Goal: Transaction & Acquisition: Purchase product/service

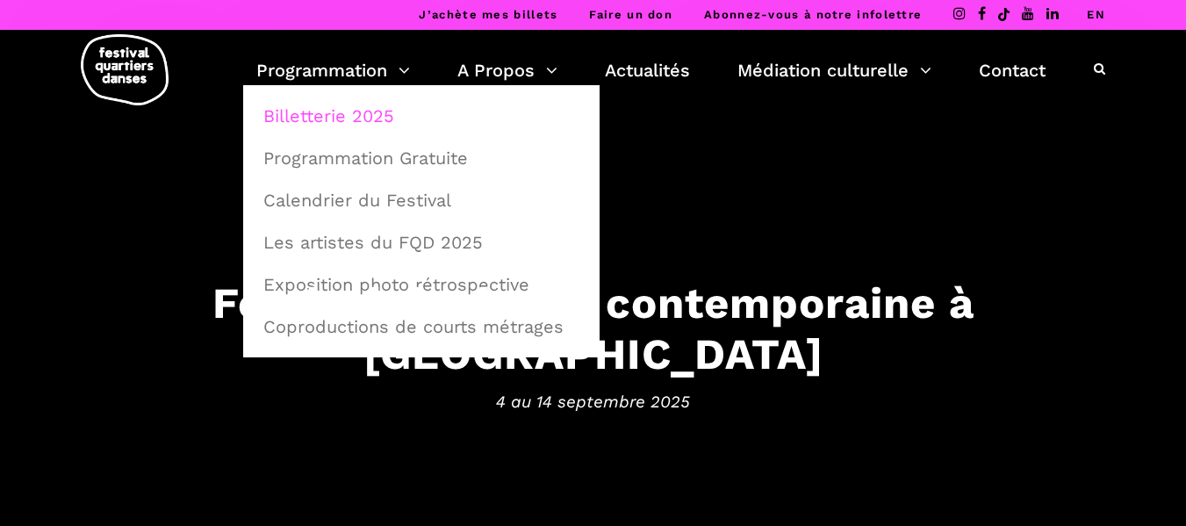
click at [345, 113] on link "Billetterie 2025" at bounding box center [421, 116] width 337 height 40
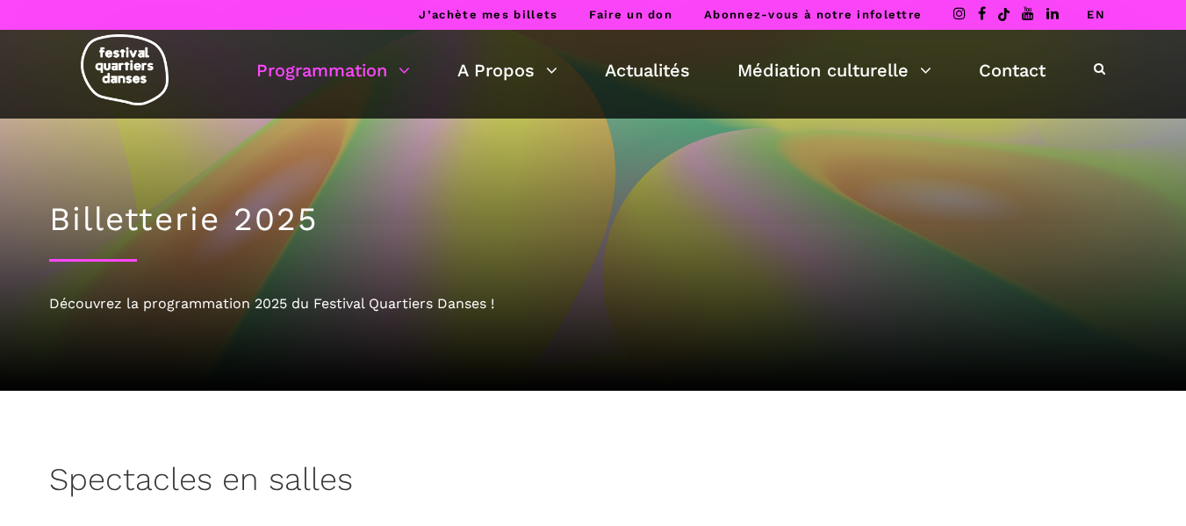
click at [1091, 14] on link "EN" at bounding box center [1096, 14] width 18 height 13
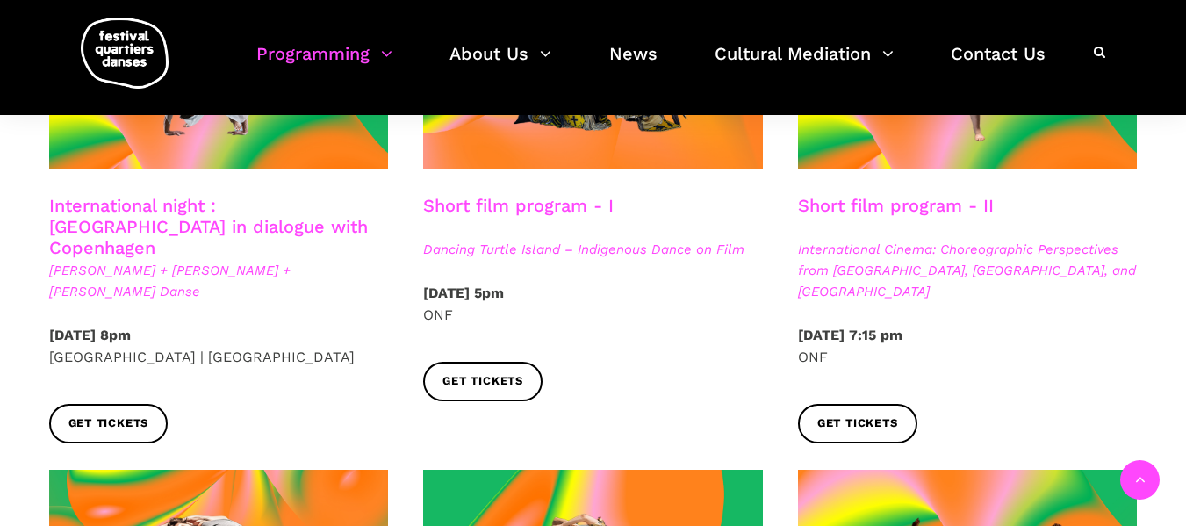
scroll to position [1142, 0]
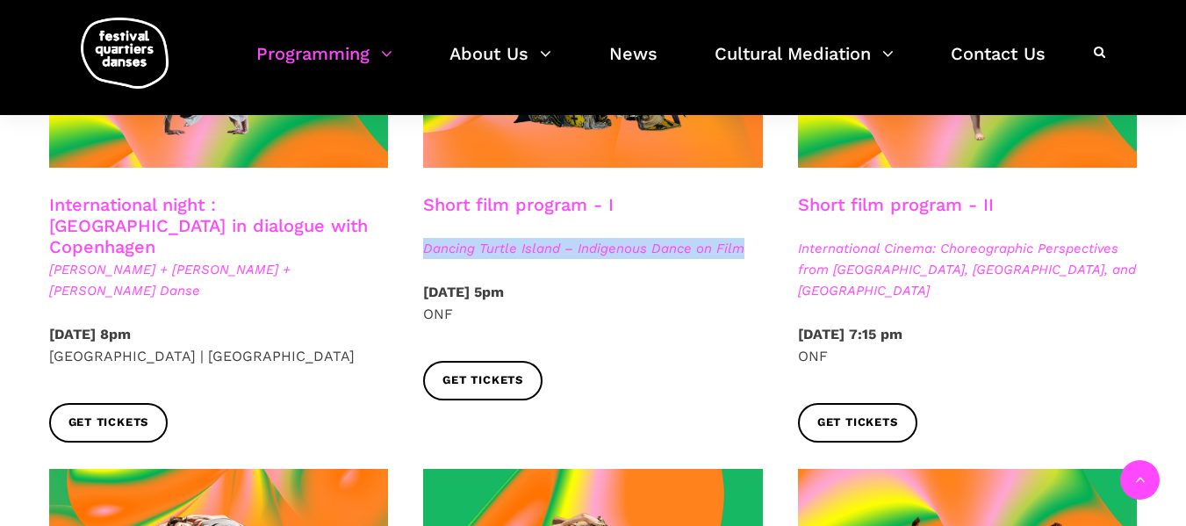
drag, startPoint x: 751, startPoint y: 229, endPoint x: 423, endPoint y: 227, distance: 327.5
click at [423, 238] on span "Dancing Turtle Island – Indigenous Dance on Film" at bounding box center [593, 248] width 340 height 21
copy span "Dancing Turtle Island – Indigenous Dance on Film"
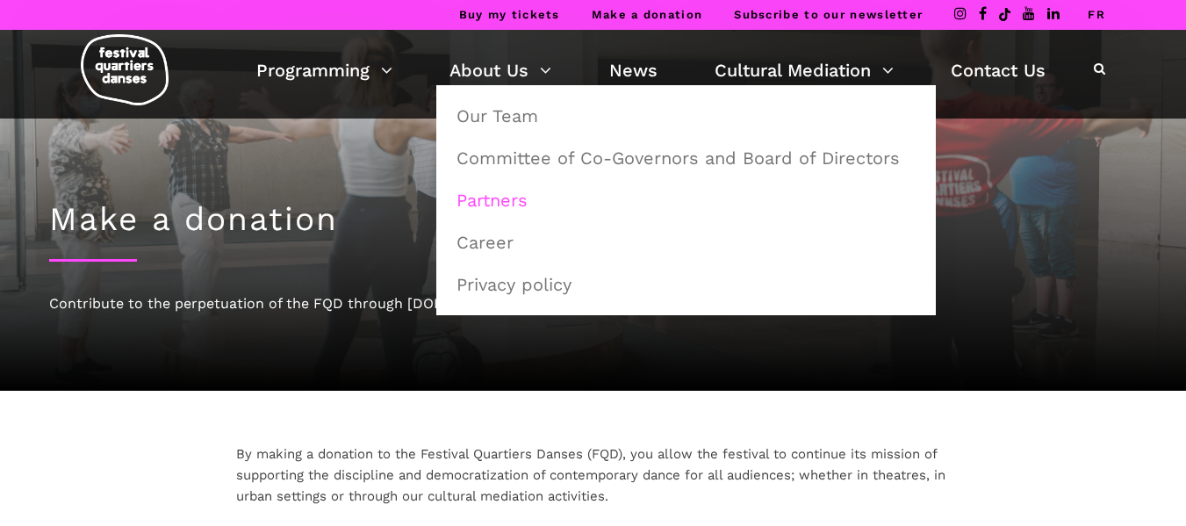
click at [522, 207] on link "Partners" at bounding box center [686, 200] width 480 height 40
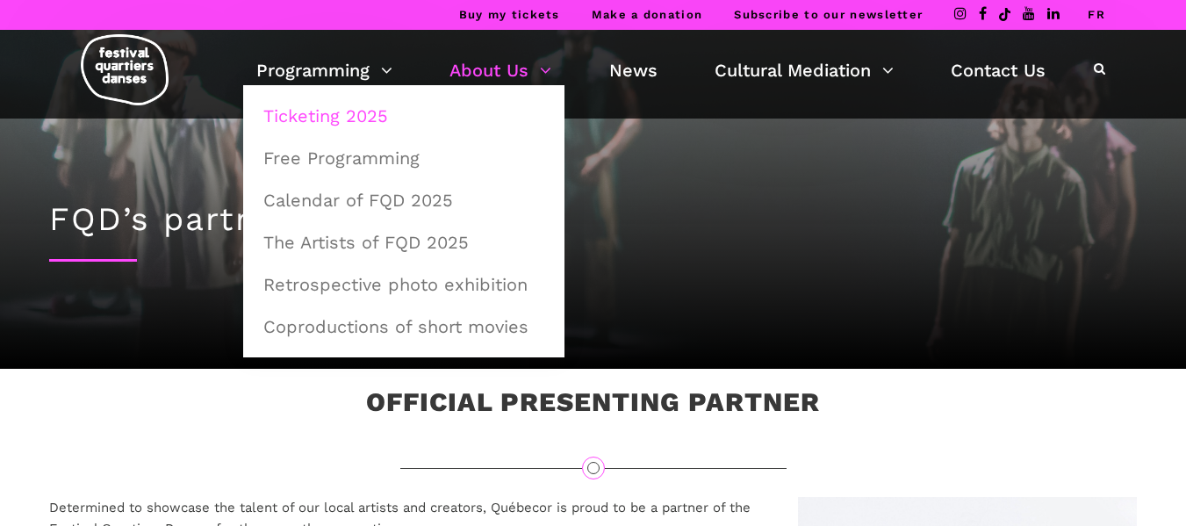
click at [345, 112] on link "Ticketing 2025" at bounding box center [404, 116] width 302 height 40
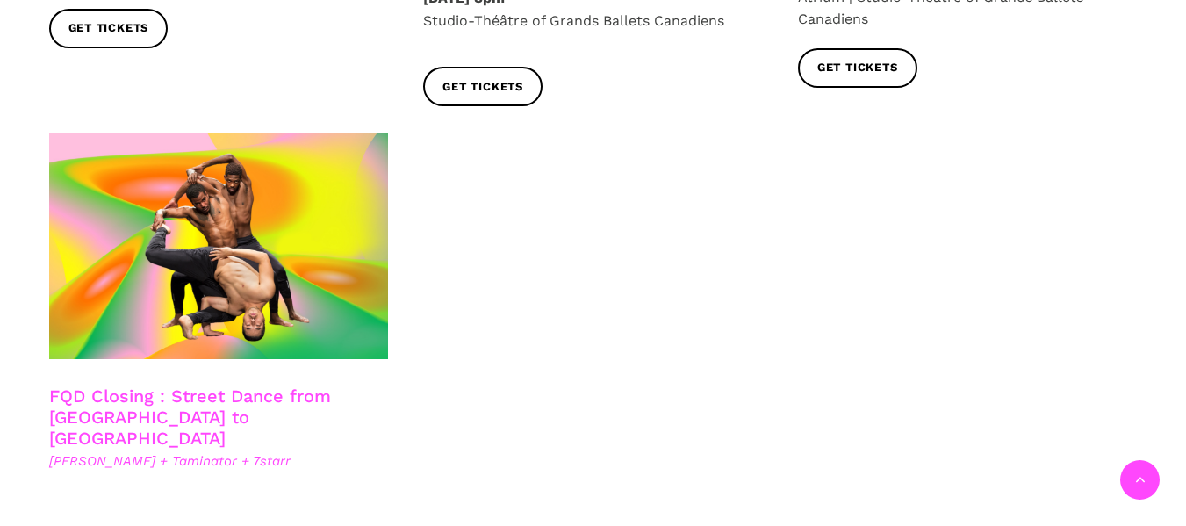
scroll to position [2986, 0]
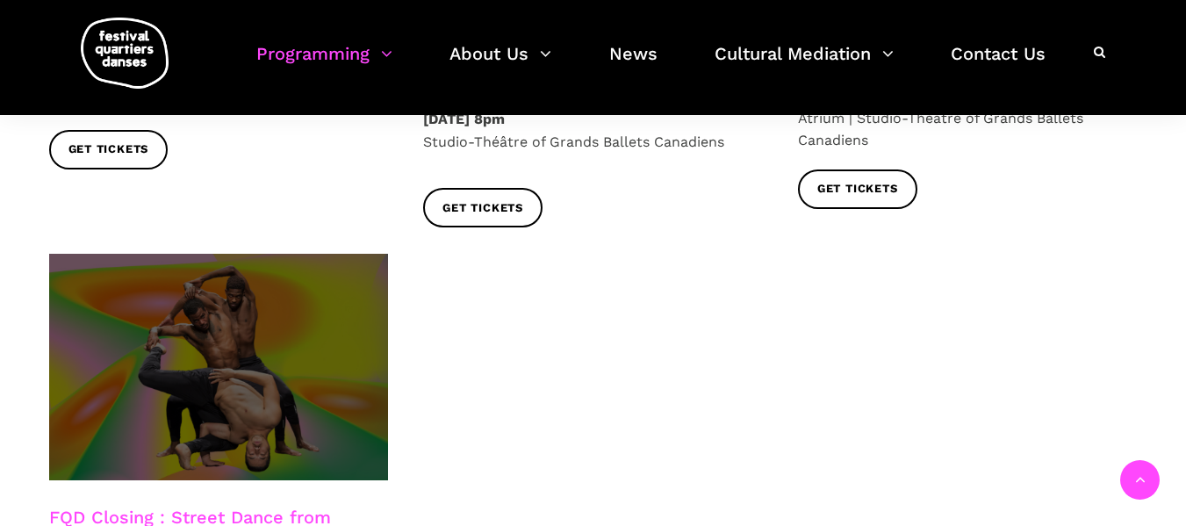
click at [310, 281] on span at bounding box center [219, 367] width 340 height 227
